Goal: Navigation & Orientation: Go to known website

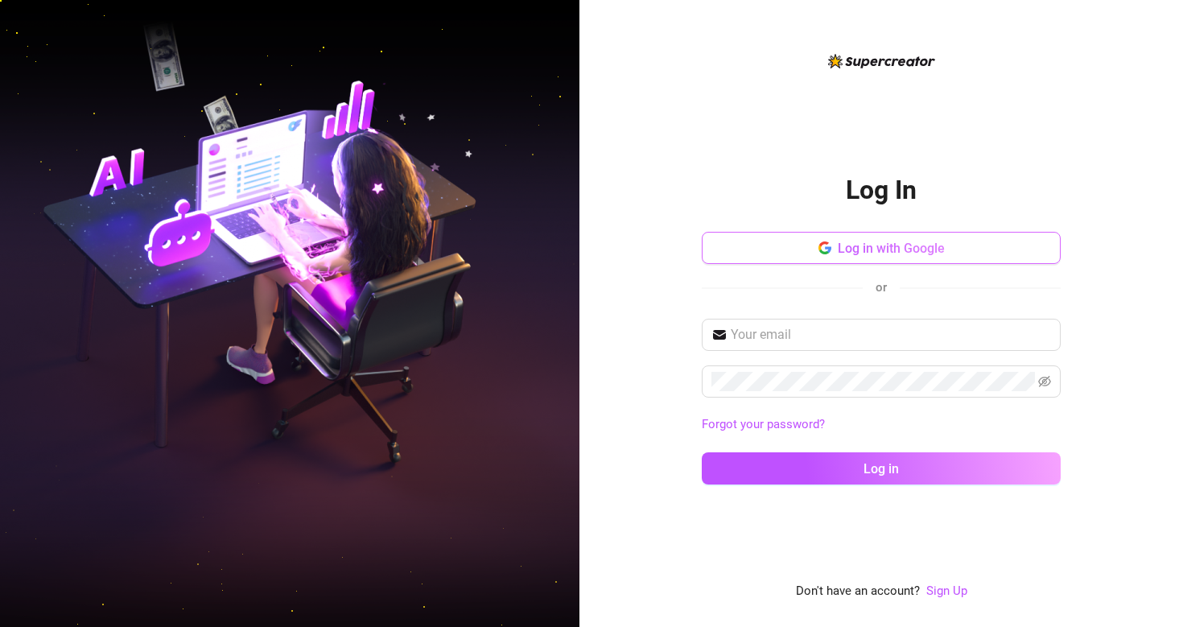
click at [795, 236] on button "Log in with Google" at bounding box center [881, 248] width 359 height 32
